Goal: Check status: Check status

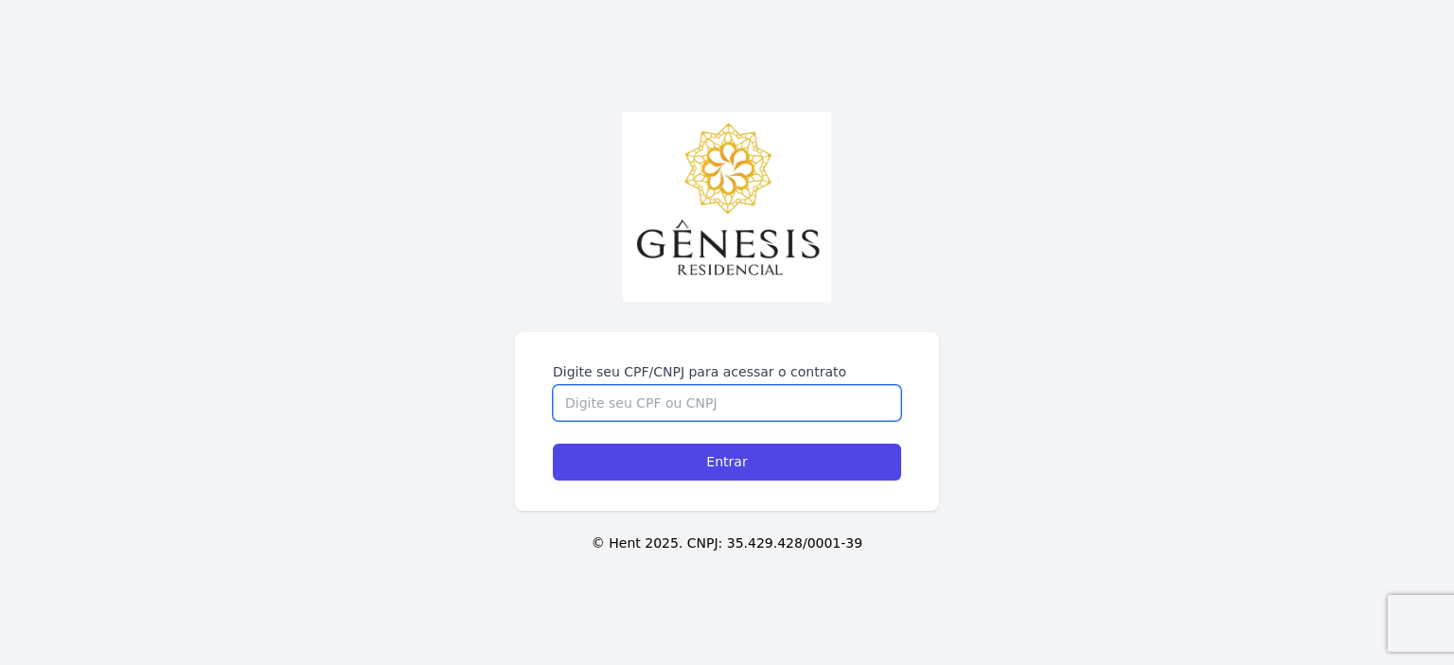
click at [728, 412] on input "Digite seu CPF/CNPJ para acessar o contrato" at bounding box center [727, 403] width 348 height 36
paste input "47925163828"
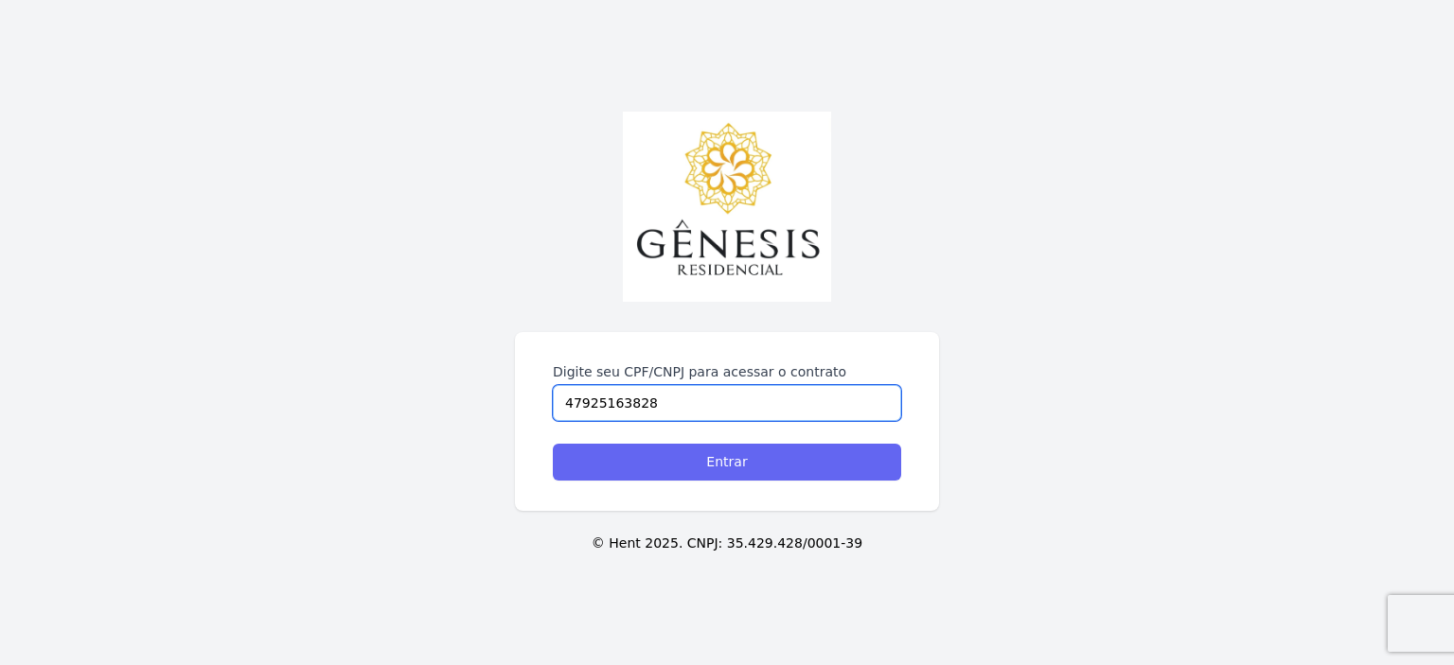
type input "47925163828"
click at [744, 445] on input "Entrar" at bounding box center [727, 462] width 348 height 37
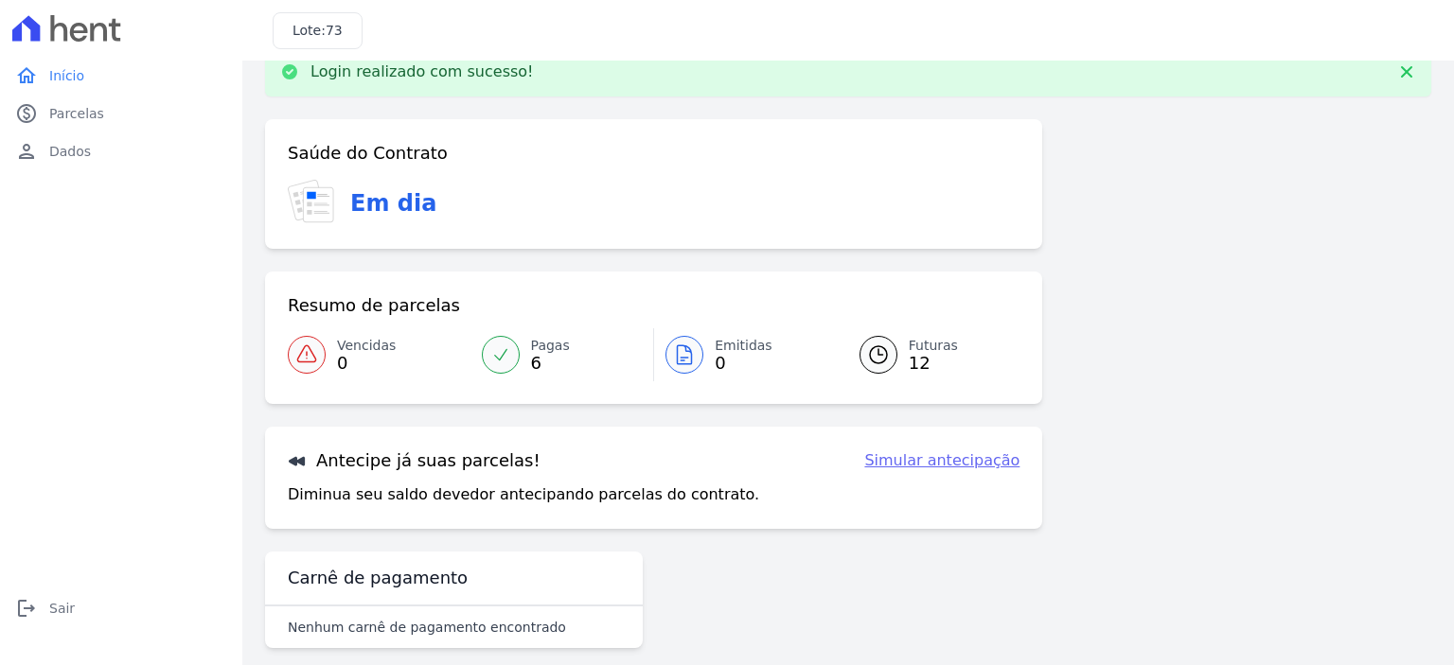
scroll to position [56, 0]
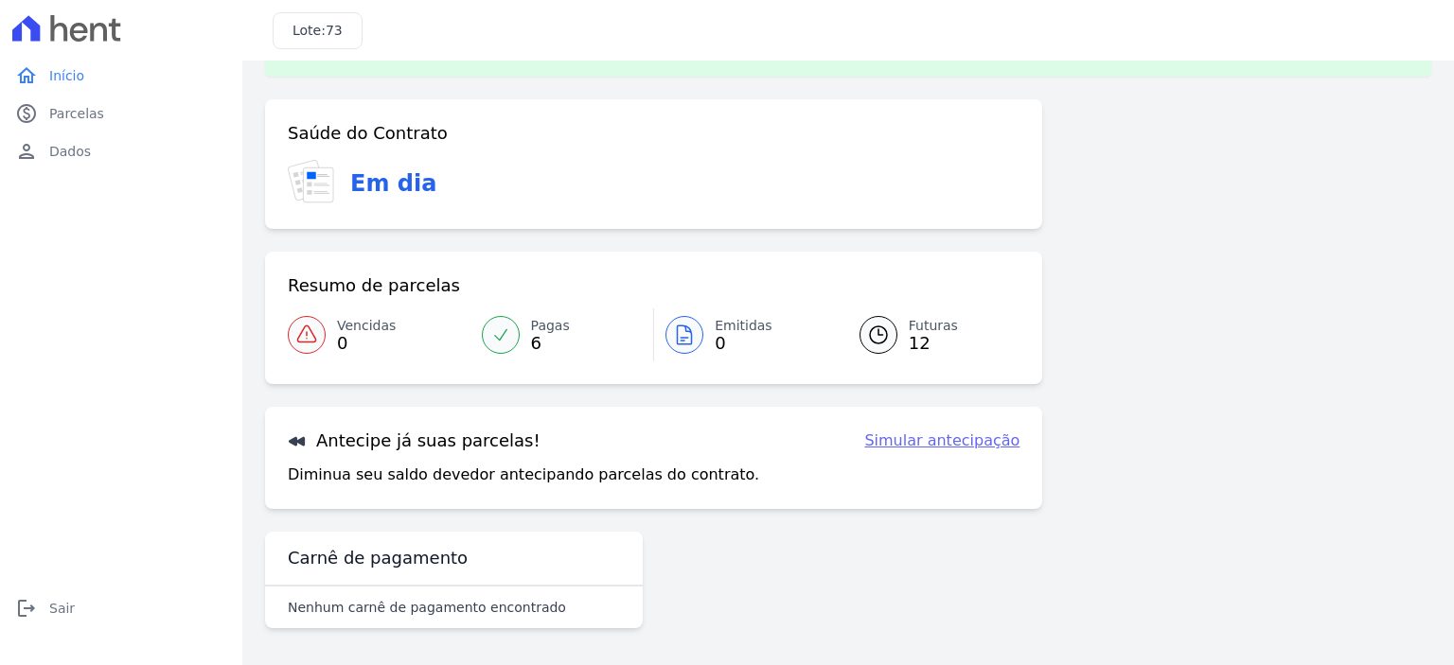
click at [883, 341] on div at bounding box center [878, 335] width 38 height 38
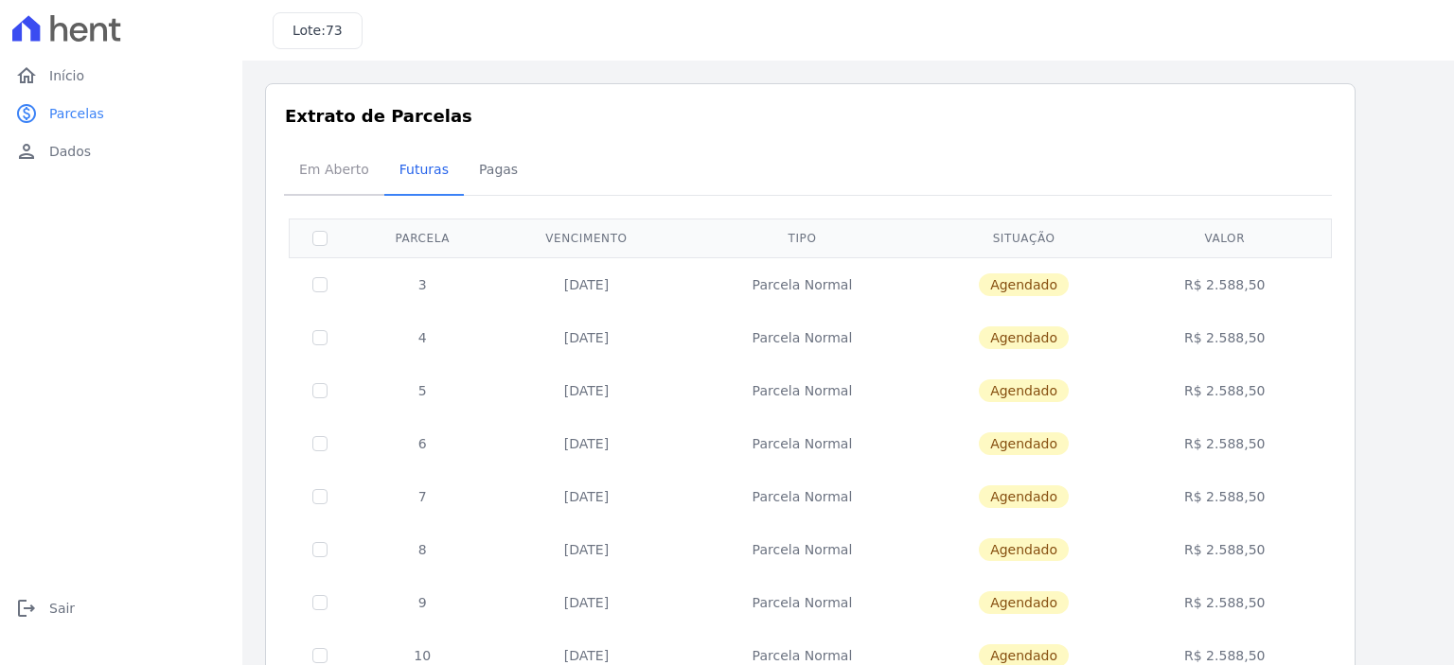
click at [353, 159] on span "Em Aberto" at bounding box center [334, 170] width 93 height 38
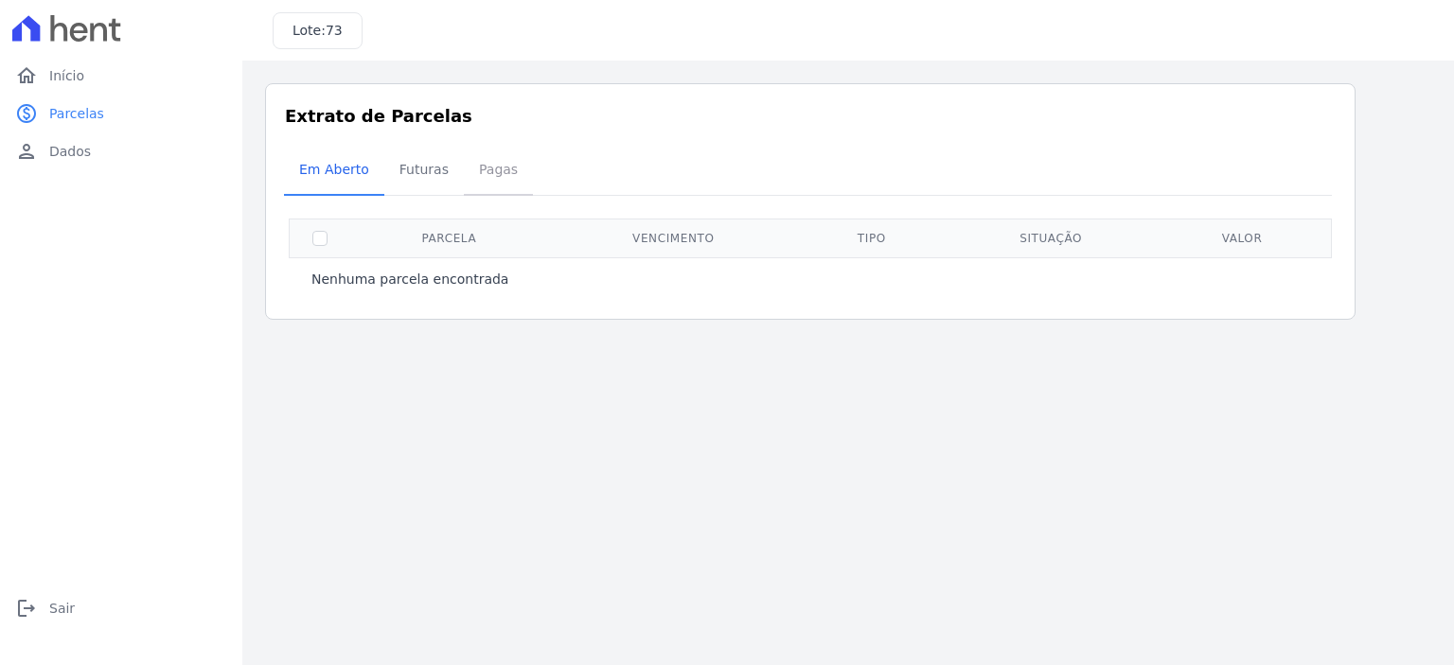
click at [488, 172] on span "Pagas" at bounding box center [499, 170] width 62 height 38
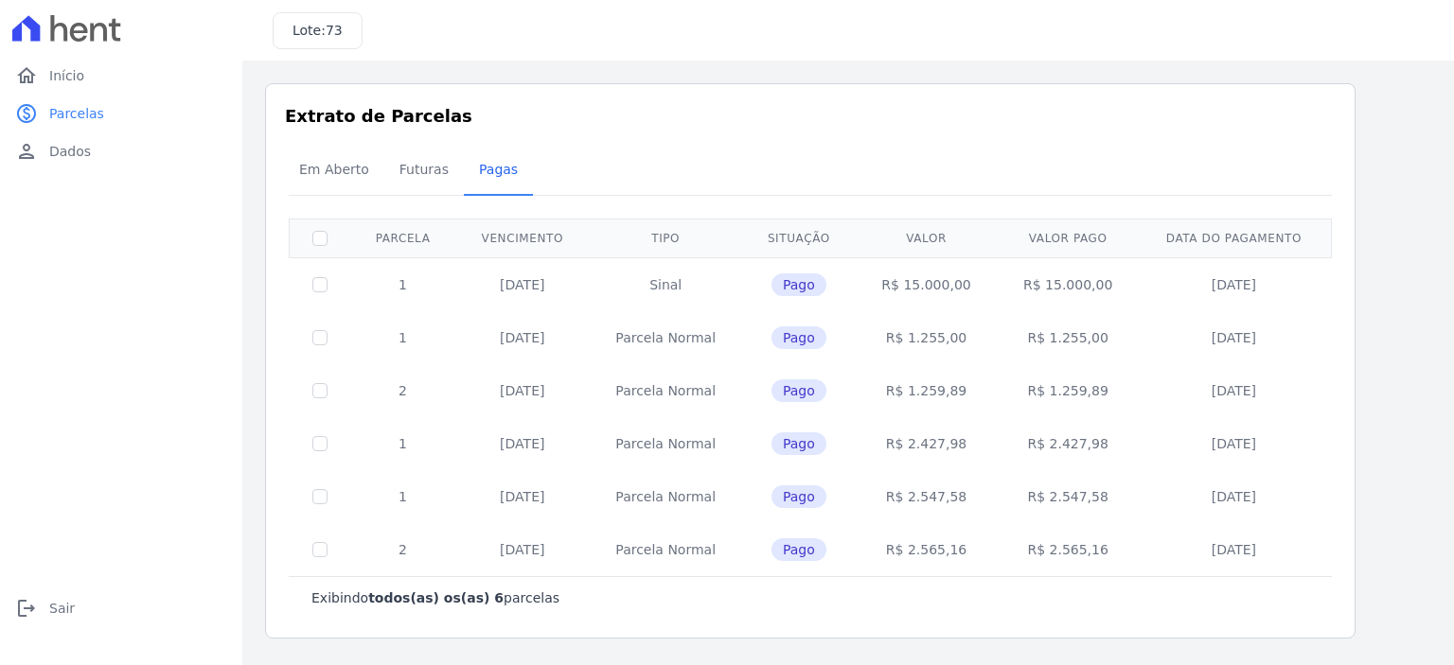
drag, startPoint x: 895, startPoint y: 281, endPoint x: 1107, endPoint y: 281, distance: 212.0
click at [1107, 281] on tr "1 26/03/2025 Sinal Pago R$ 15.000,00 R$ 15.000,00 25/03/2025" at bounding box center [811, 284] width 1042 height 54
click at [1077, 306] on td "R$ 15.000,00" at bounding box center [1068, 284] width 142 height 54
